Goal: Information Seeking & Learning: Learn about a topic

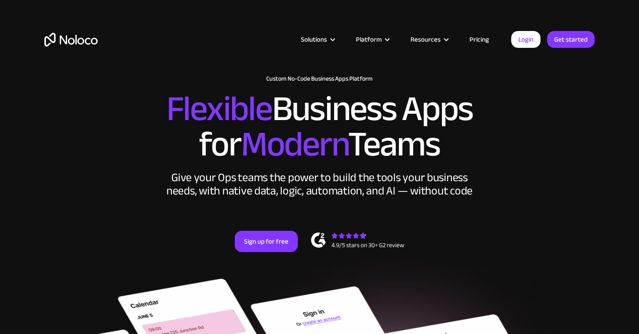
click at [483, 42] on link "Pricing" at bounding box center [479, 40] width 42 height 12
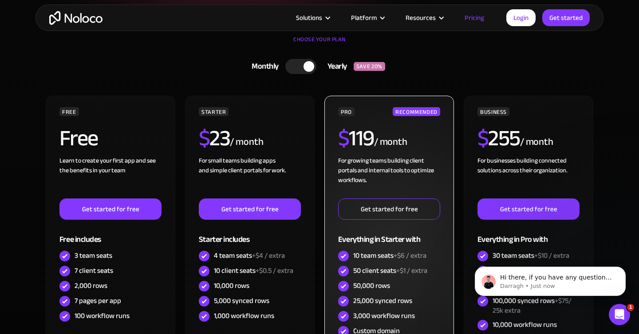
scroll to position [198, 0]
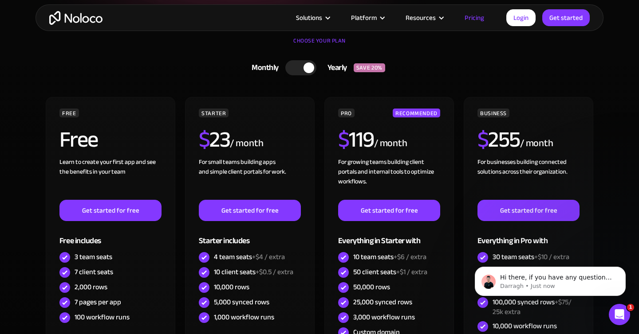
click at [299, 76] on link "Monthly Yearly SAVE 20%" at bounding box center [319, 67] width 275 height 23
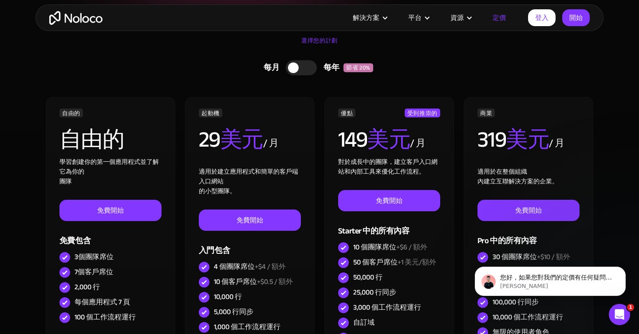
click at [463, 80] on div "每月 每年 節省 20% 每月 每年 節省 20% 自由的 自由的 學習創建你的第一個應用程式並了解它為你的 團隊 免費開始 免費包含 3個團隊席位 7個客戶…" at bounding box center [319, 242] width 550 height 372
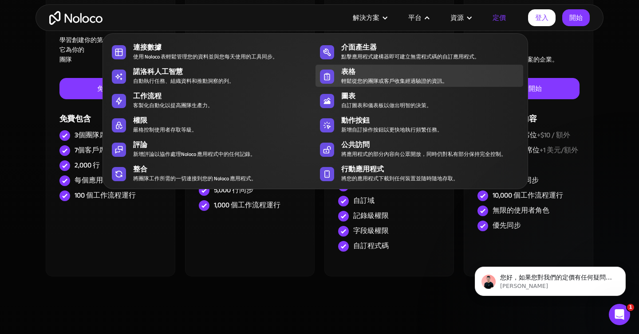
scroll to position [318, 0]
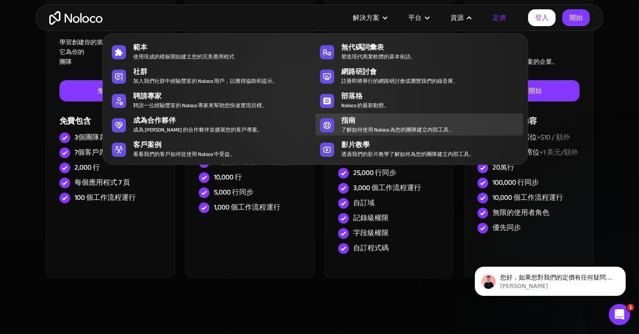
click at [402, 125] on font "使用 Noloco 為您的團隊建立內部工具。" at bounding box center [407, 130] width 91 height 10
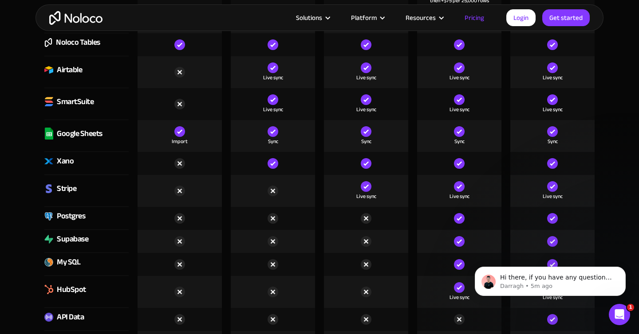
scroll to position [1397, 0]
